Goal: Information Seeking & Learning: Learn about a topic

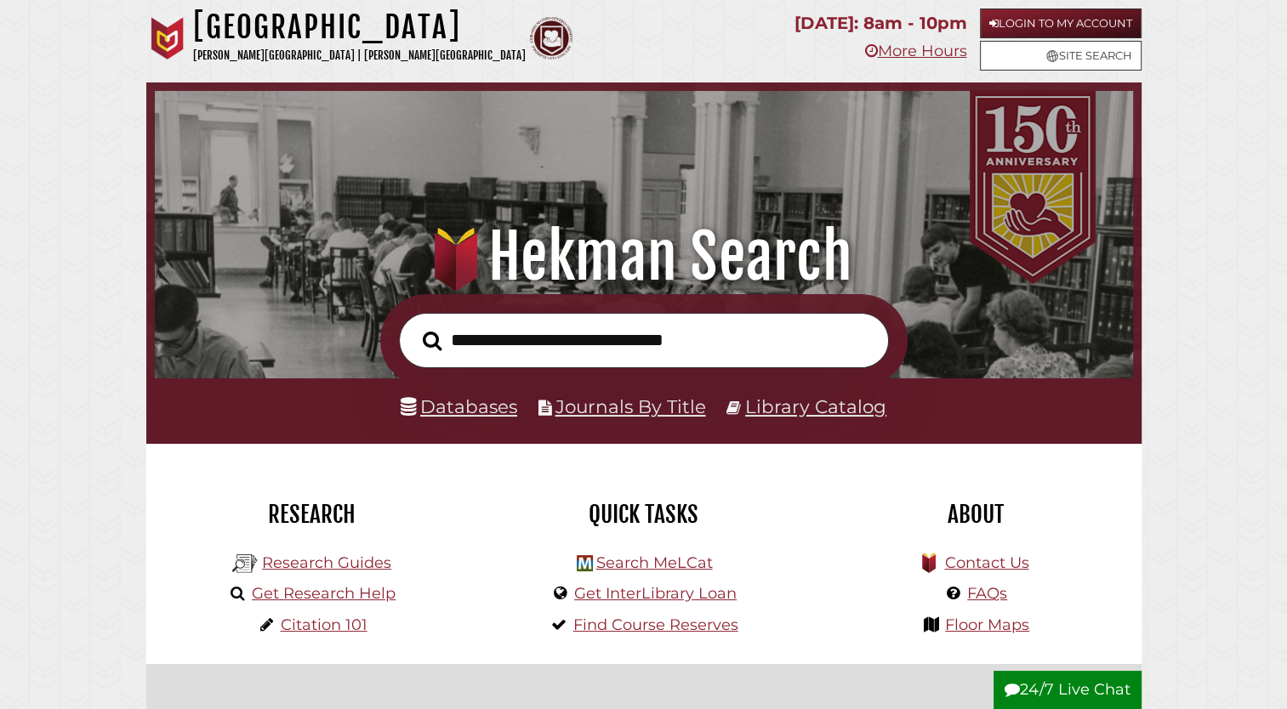
scroll to position [323, 970]
click at [1023, 23] on link "Login to My Account" at bounding box center [1061, 24] width 162 height 30
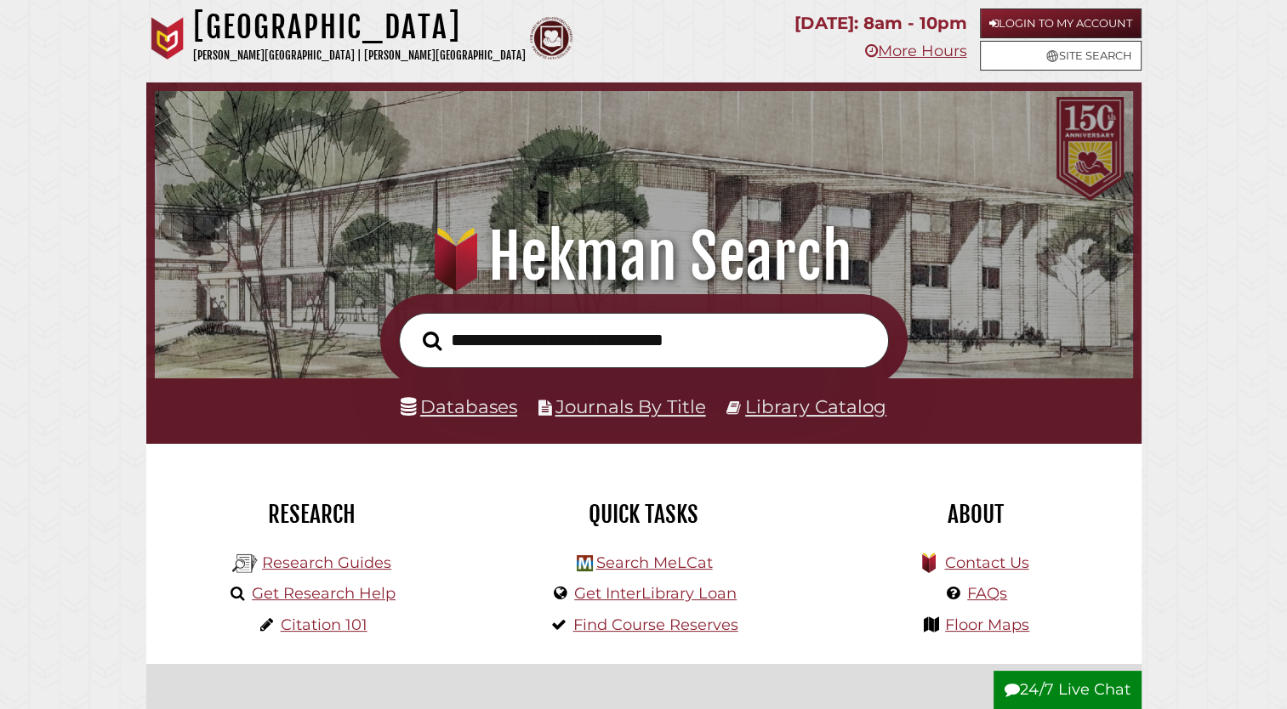
scroll to position [323, 970]
click at [997, 26] on link "Login to My Account" at bounding box center [1061, 24] width 162 height 30
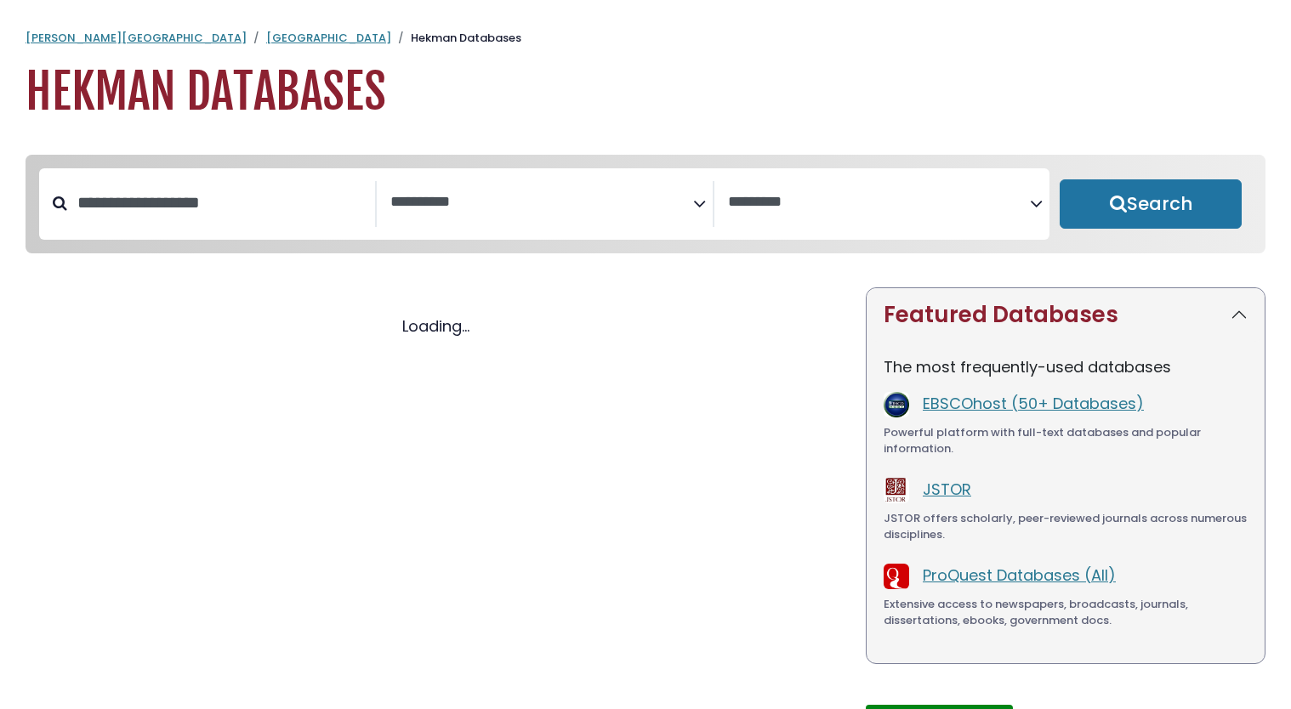
select select "Database Subject Filter"
select select "Database Vendors Filter"
select select "Database Subject Filter"
select select "Database Vendors Filter"
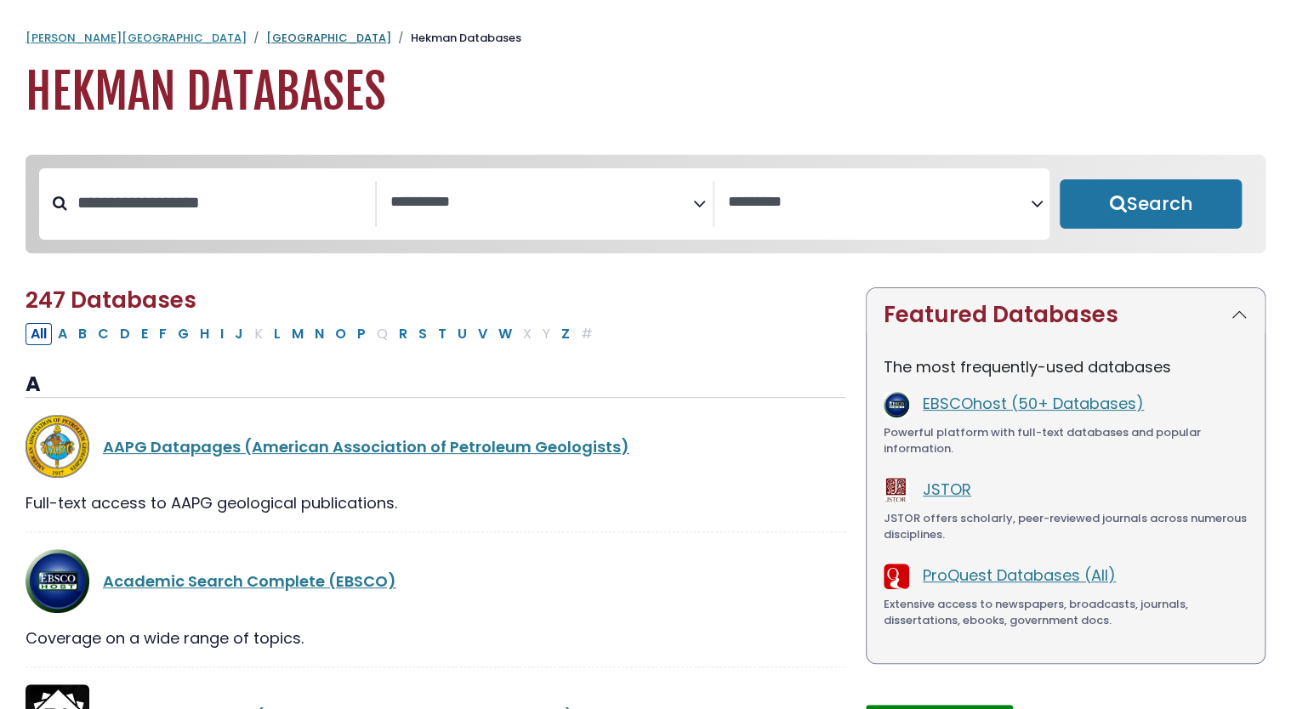
click at [266, 39] on link "[GEOGRAPHIC_DATA]" at bounding box center [328, 38] width 125 height 16
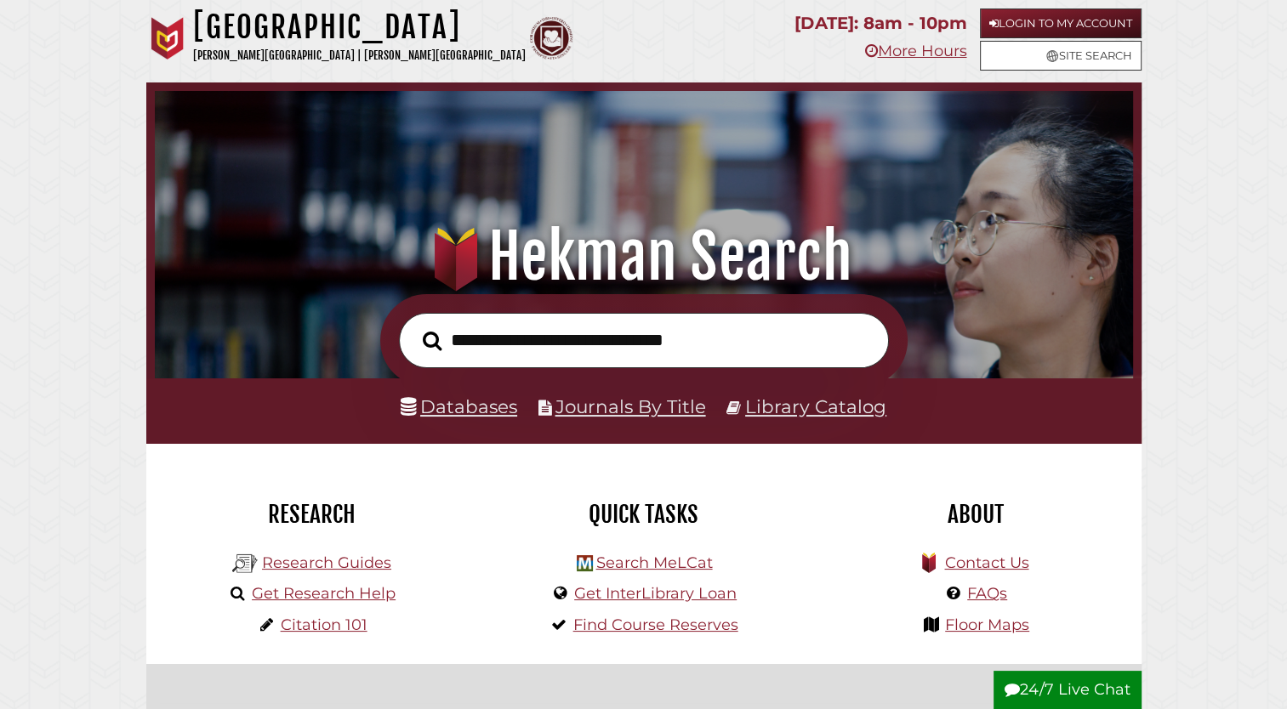
scroll to position [323, 970]
type input "**********"
click at [414, 327] on button "Search" at bounding box center [432, 342] width 36 height 30
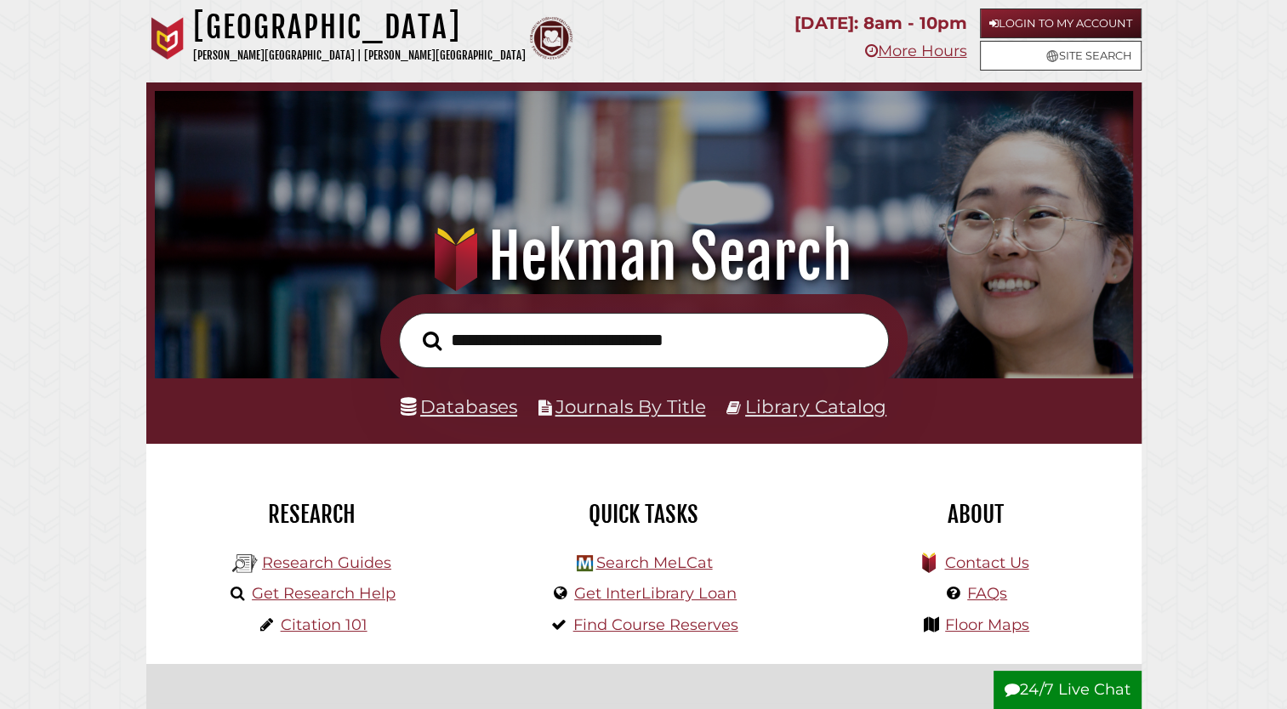
scroll to position [323, 970]
click at [440, 404] on link "Databases" at bounding box center [459, 407] width 117 height 22
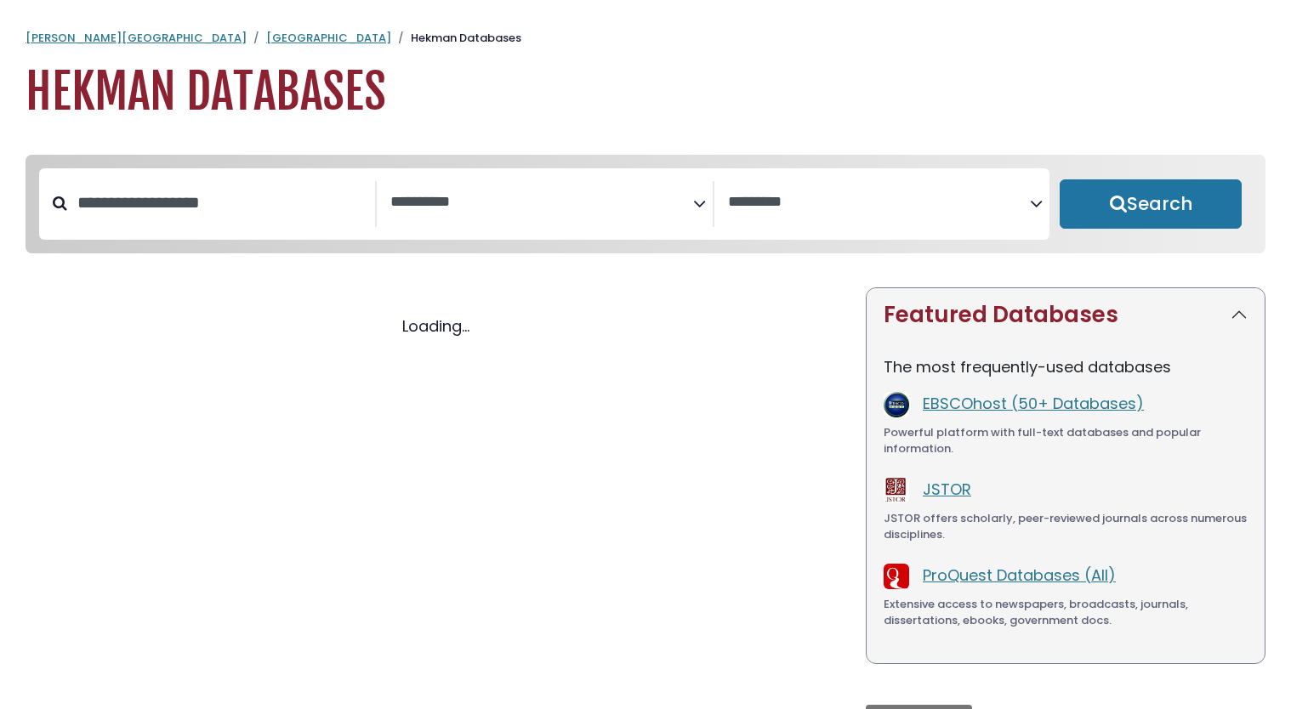
select select "Database Subject Filter"
select select "Database Vendors Filter"
select select "Database Subject Filter"
select select "Database Vendors Filter"
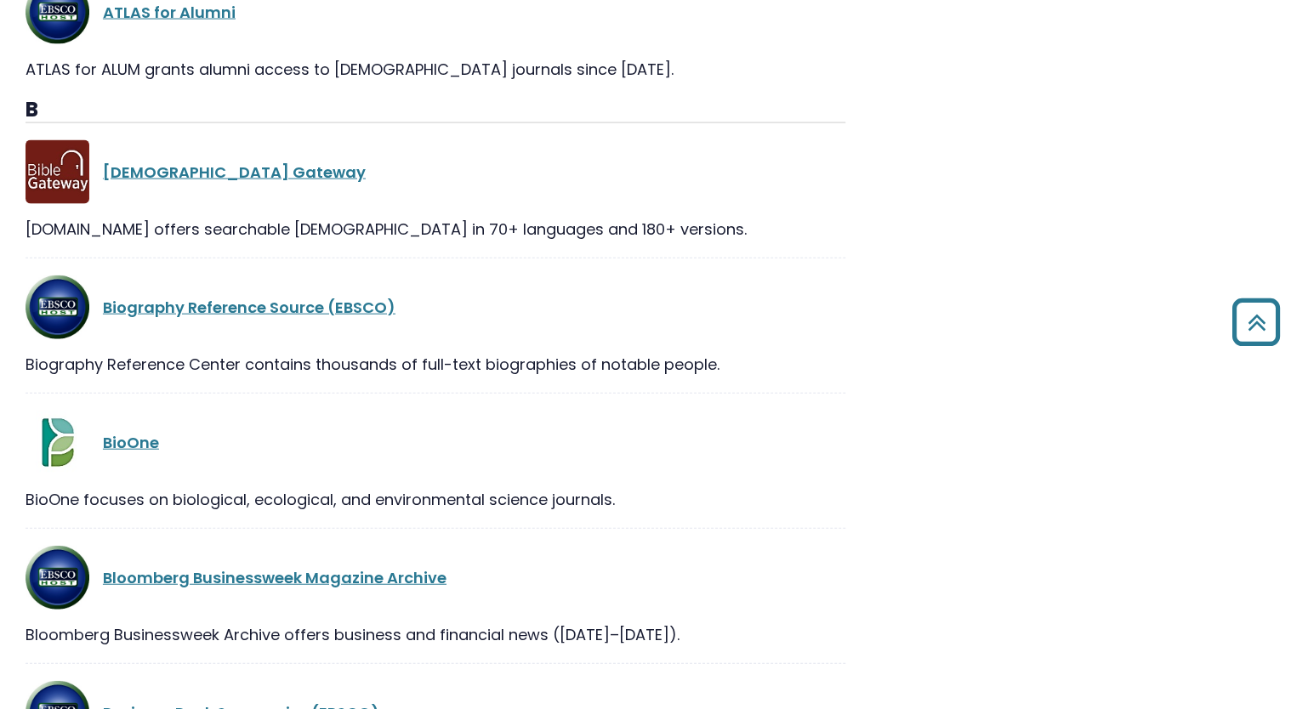
scroll to position [5012, 0]
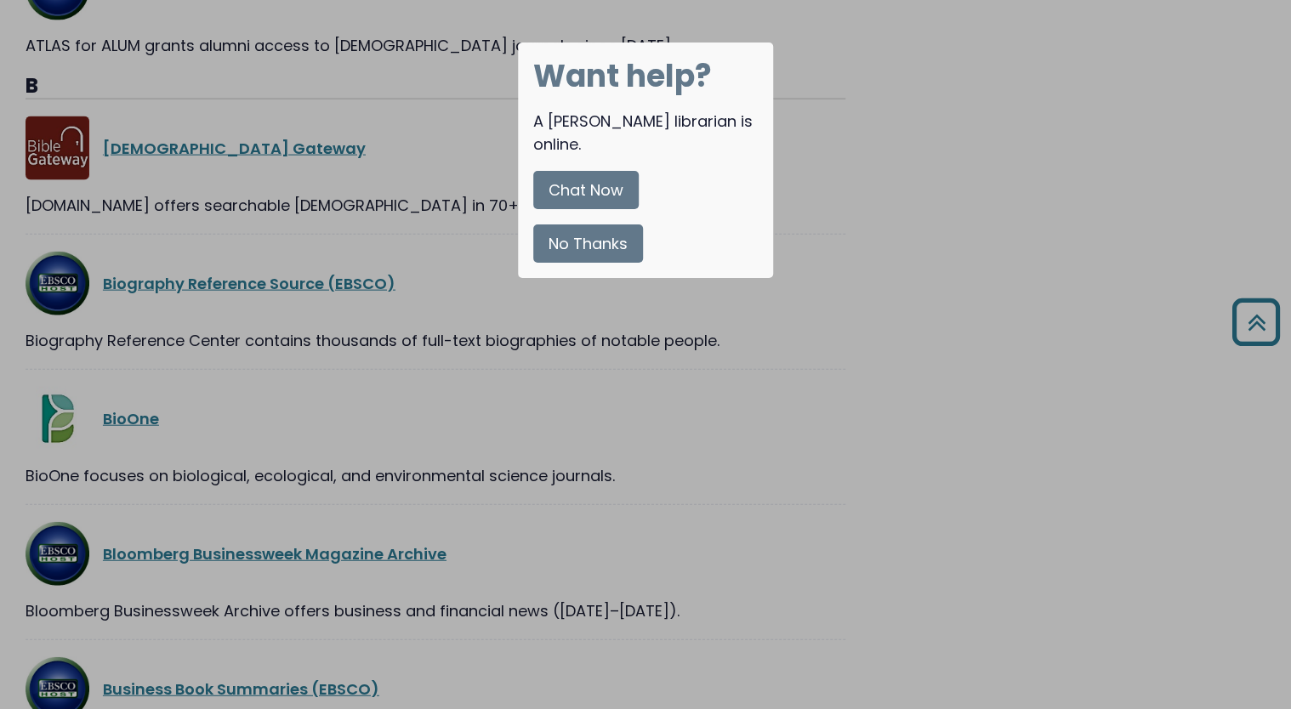
click at [551, 225] on button "No Thanks" at bounding box center [588, 244] width 110 height 38
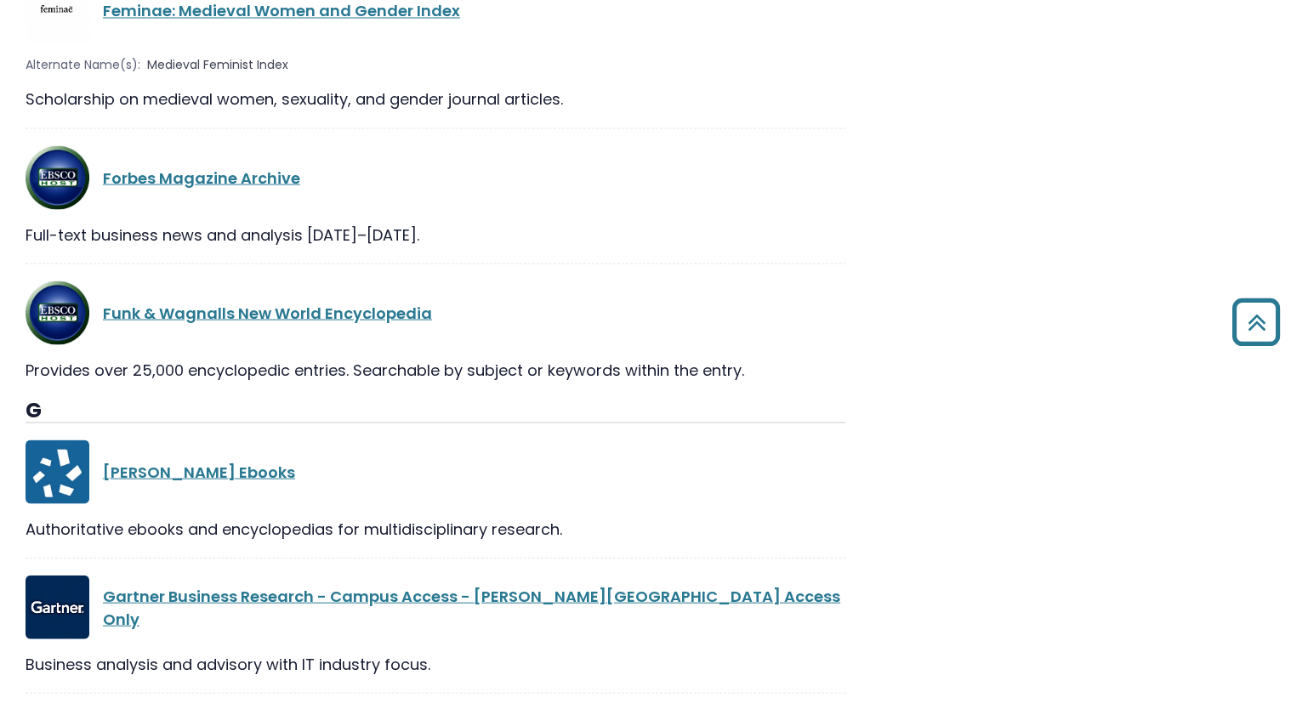
scroll to position [14400, 0]
click at [161, 460] on div "[PERSON_NAME] Ebooks" at bounding box center [474, 471] width 743 height 23
click at [160, 461] on link "[PERSON_NAME] Ebooks" at bounding box center [199, 471] width 192 height 21
